Goal: Navigation & Orientation: Understand site structure

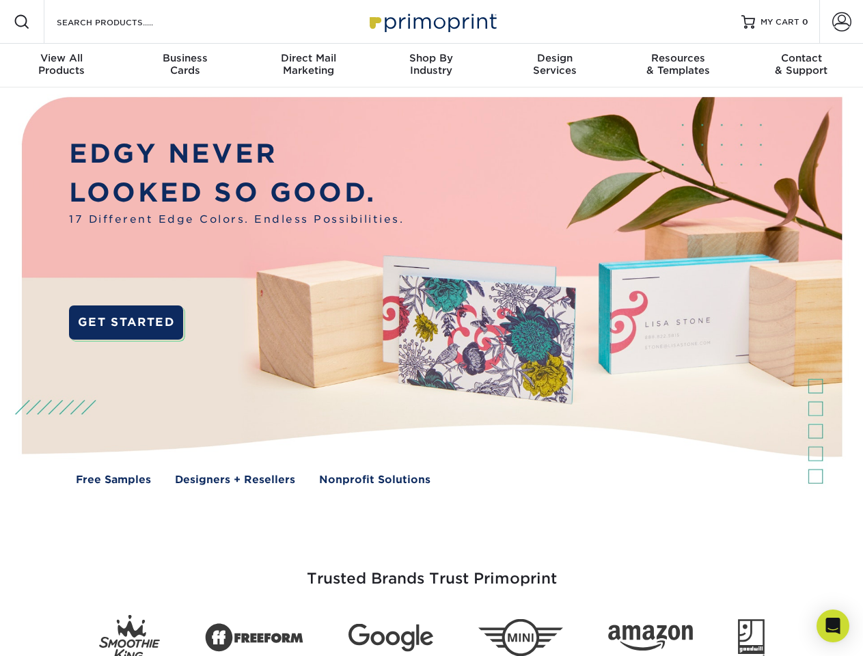
click at [431, 328] on img at bounding box center [431, 300] width 854 height 427
click at [22, 22] on span at bounding box center [22, 22] width 16 height 16
click at [841, 22] on span at bounding box center [841, 21] width 19 height 19
click at [61, 66] on div "View All Products" at bounding box center [61, 64] width 123 height 25
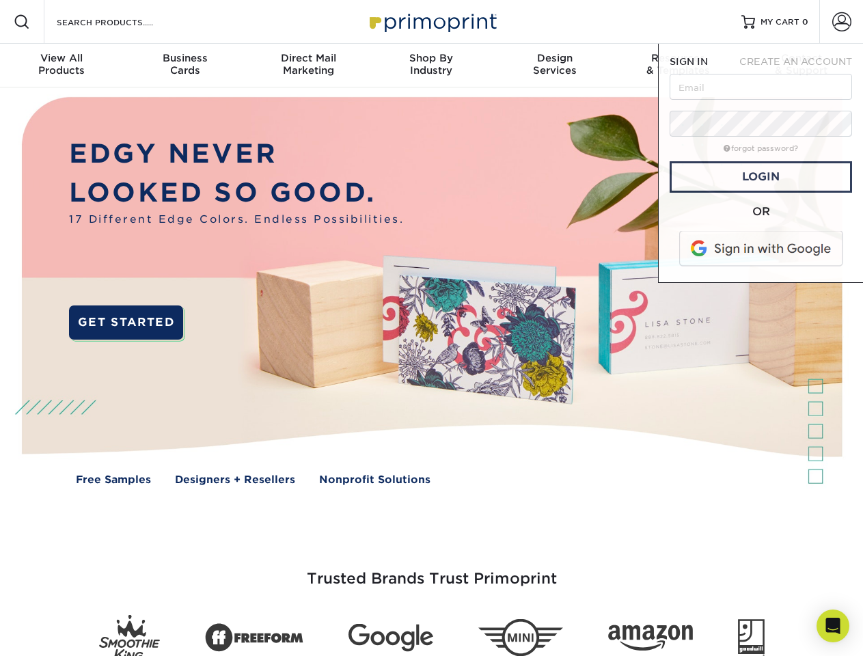
click at [184, 66] on div "Business Cards" at bounding box center [184, 64] width 123 height 25
click at [308, 66] on div "Direct Mail Marketing" at bounding box center [308, 64] width 123 height 25
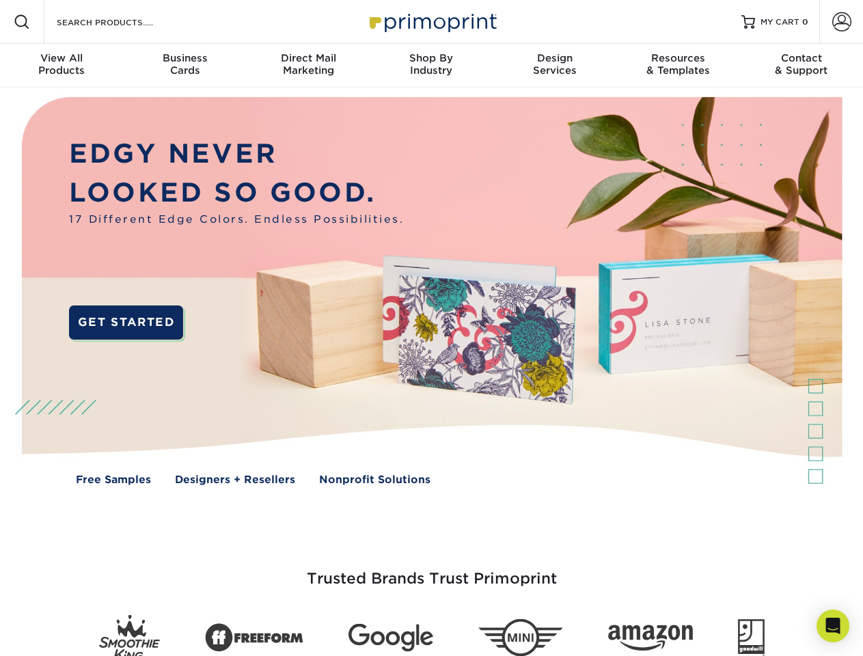
click at [431, 66] on div "Shop By Industry" at bounding box center [430, 64] width 123 height 25
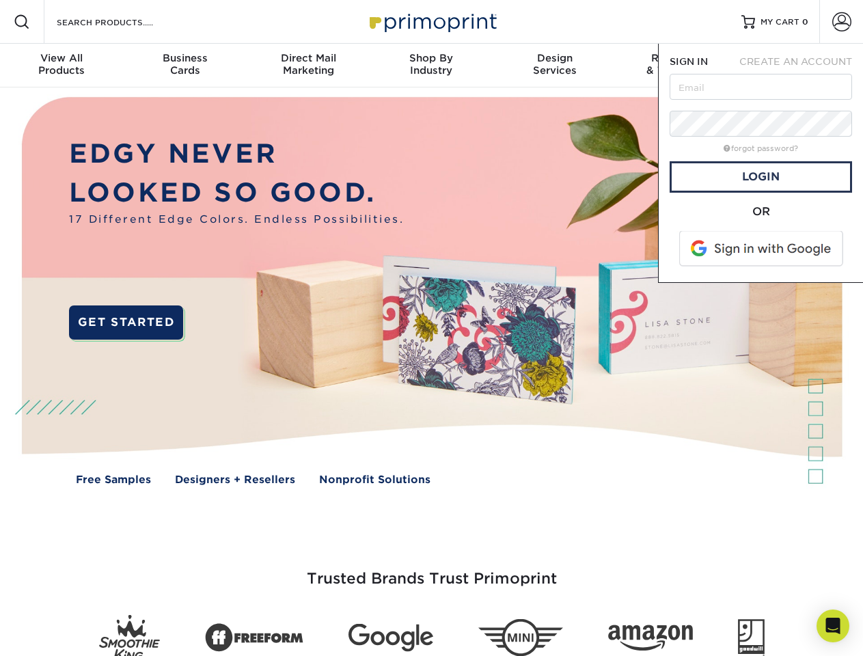
click at [555, 66] on div "Design Services" at bounding box center [554, 64] width 123 height 25
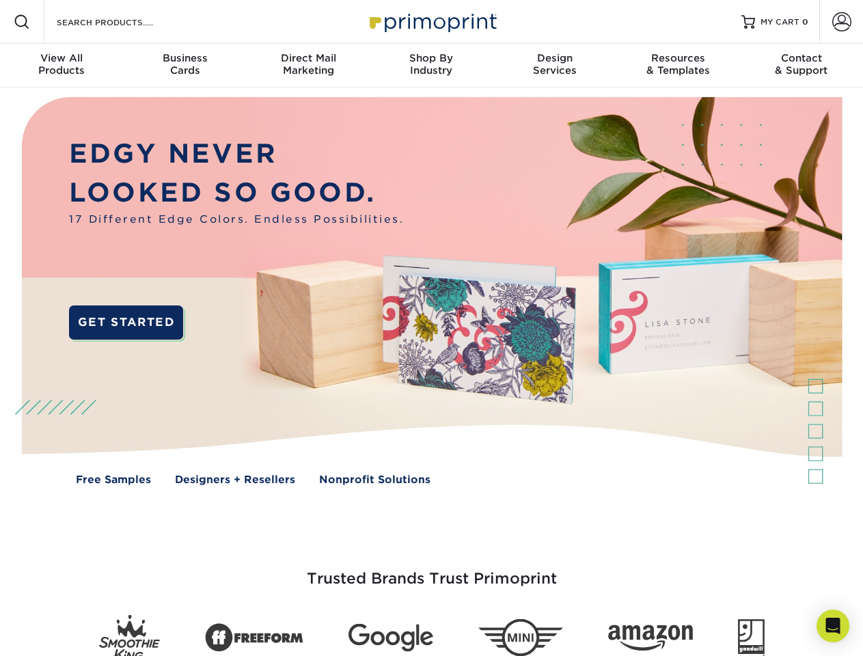
click at [678, 66] on span "SIGN IN" at bounding box center [688, 61] width 38 height 11
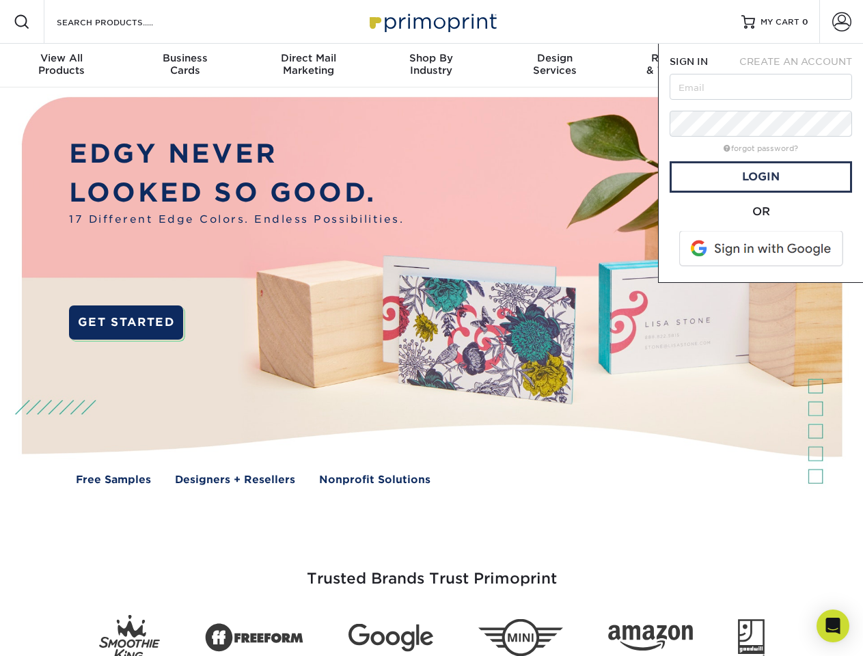
click at [801, 66] on div "Contact & Support" at bounding box center [801, 64] width 123 height 25
